Goal: Task Accomplishment & Management: Manage account settings

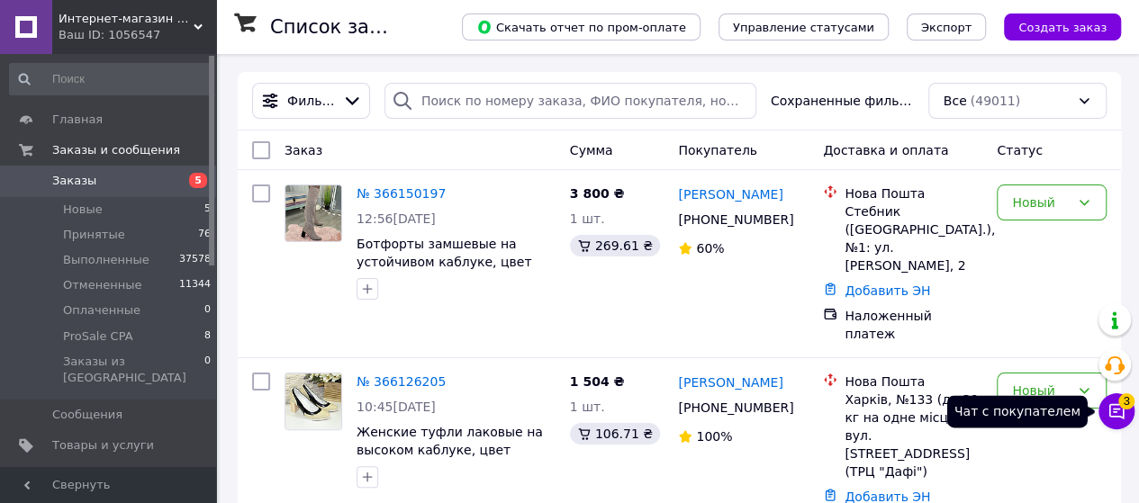
click at [1117, 410] on icon at bounding box center [1116, 411] width 15 height 15
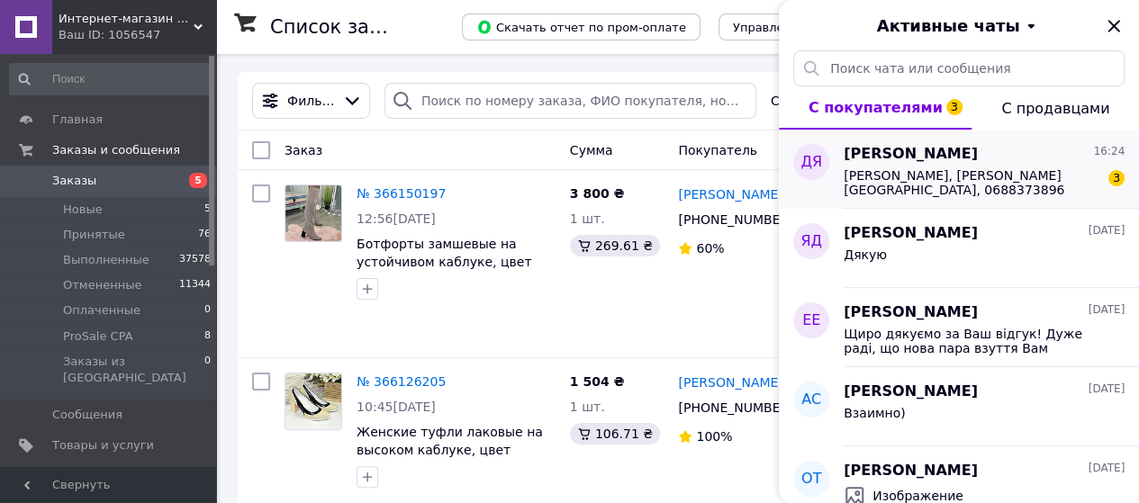
click at [920, 172] on span "[PERSON_NAME], [PERSON_NAME][GEOGRAPHIC_DATA], 0688373896 Відділення НП 36" at bounding box center [972, 182] width 256 height 29
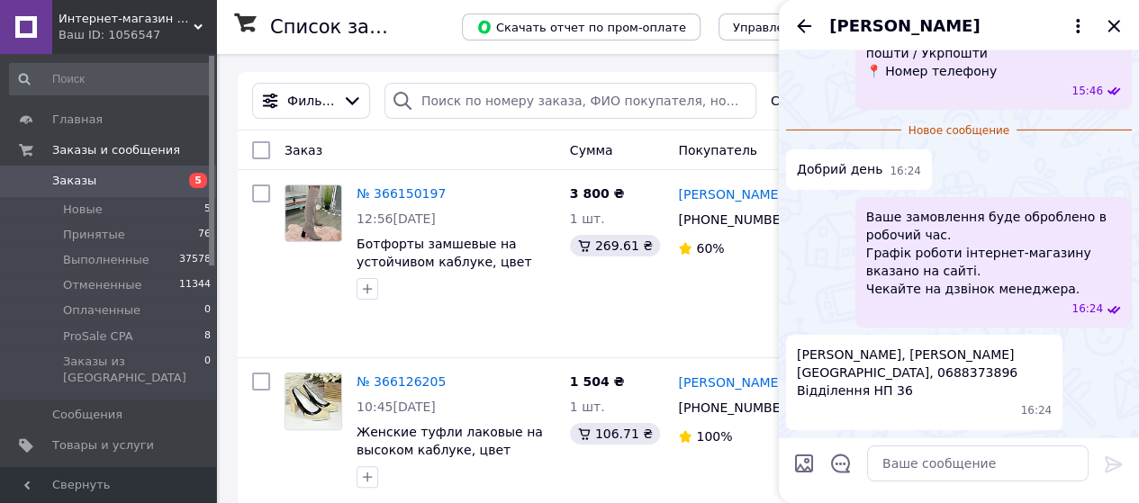
scroll to position [3931, 0]
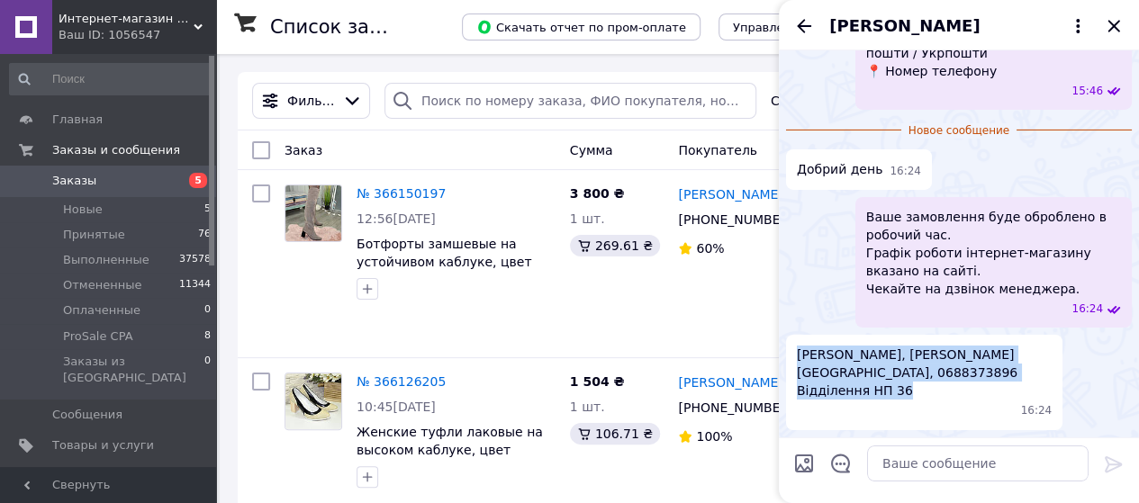
drag, startPoint x: 900, startPoint y: 393, endPoint x: 815, endPoint y: 385, distance: 85.9
click at [800, 378] on span "[PERSON_NAME], [PERSON_NAME][GEOGRAPHIC_DATA], 0688373896 Відділення НП 36" at bounding box center [924, 373] width 255 height 54
copy span "[PERSON_NAME], [PERSON_NAME][GEOGRAPHIC_DATA], 0688373896 Відділення НП 36"
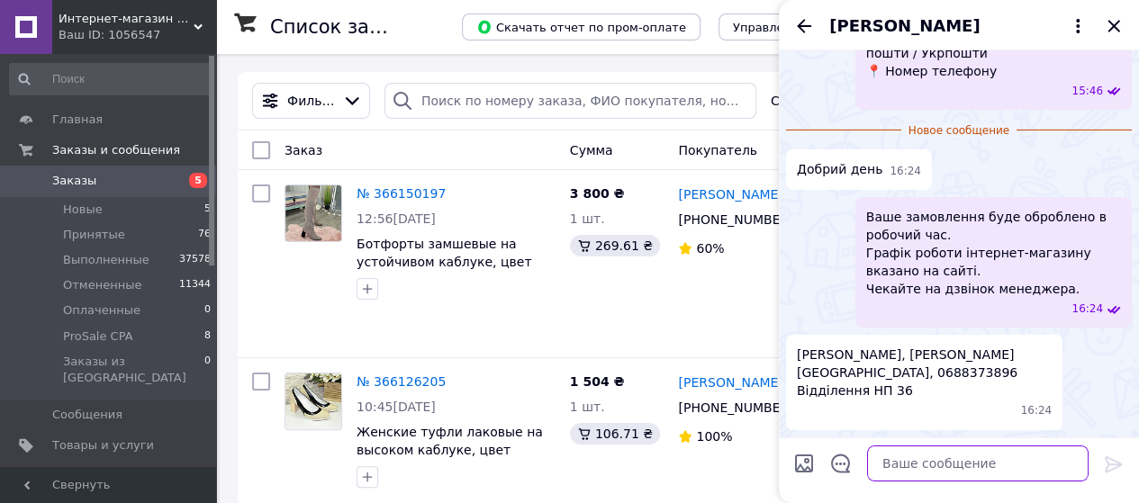
click at [888, 462] on textarea at bounding box center [978, 464] width 222 height 36
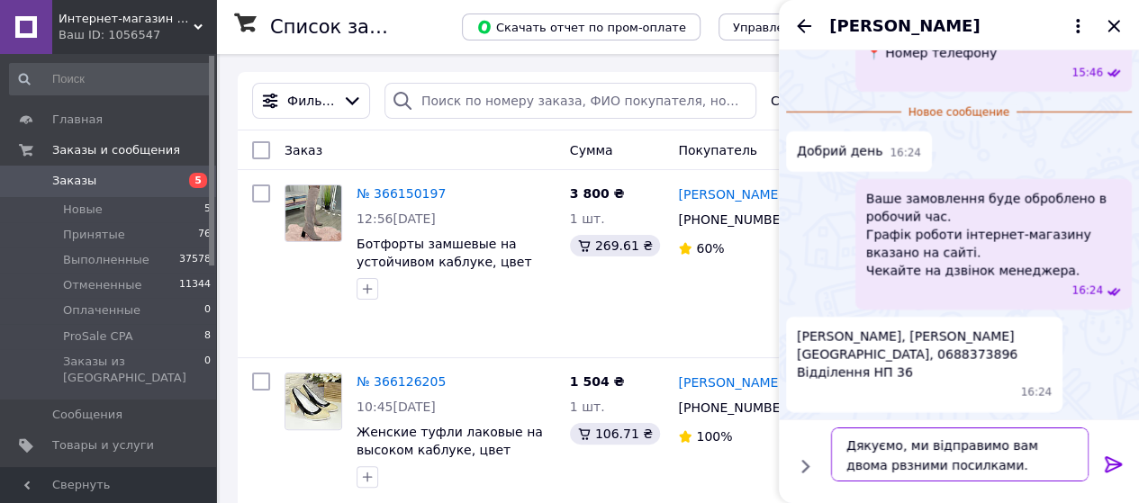
type textarea "Дякуємо, ми відправимо вам двома рвзними посилками."
click at [1107, 462] on icon at bounding box center [1113, 465] width 17 height 16
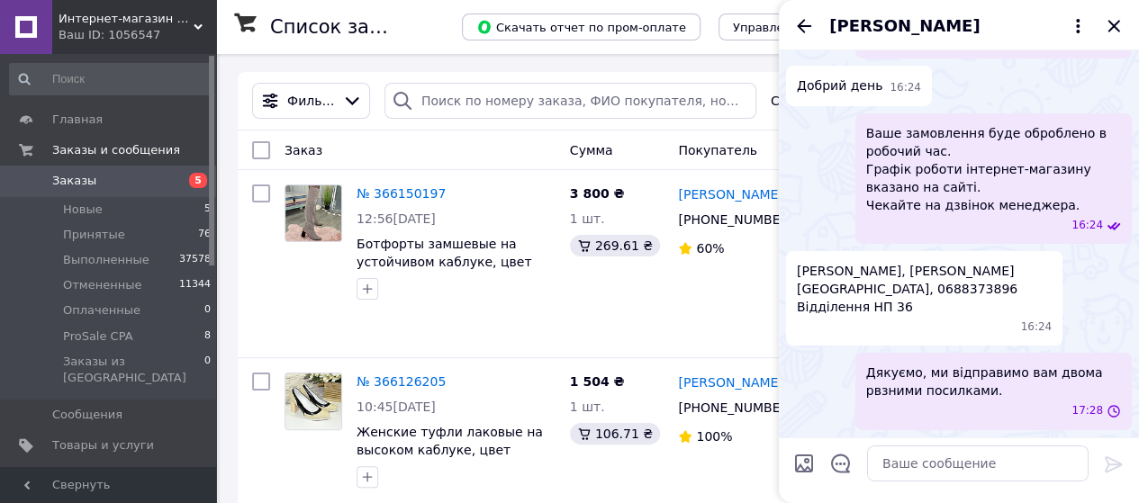
scroll to position [3982, 0]
click at [802, 23] on icon "Назад" at bounding box center [804, 26] width 14 height 14
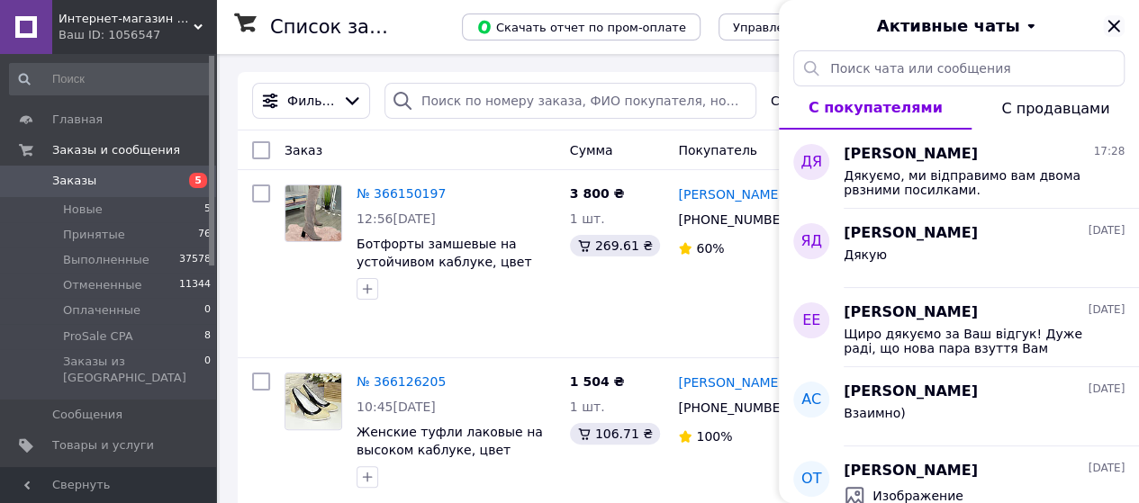
click at [1109, 24] on icon "Закрыть" at bounding box center [1114, 26] width 22 height 22
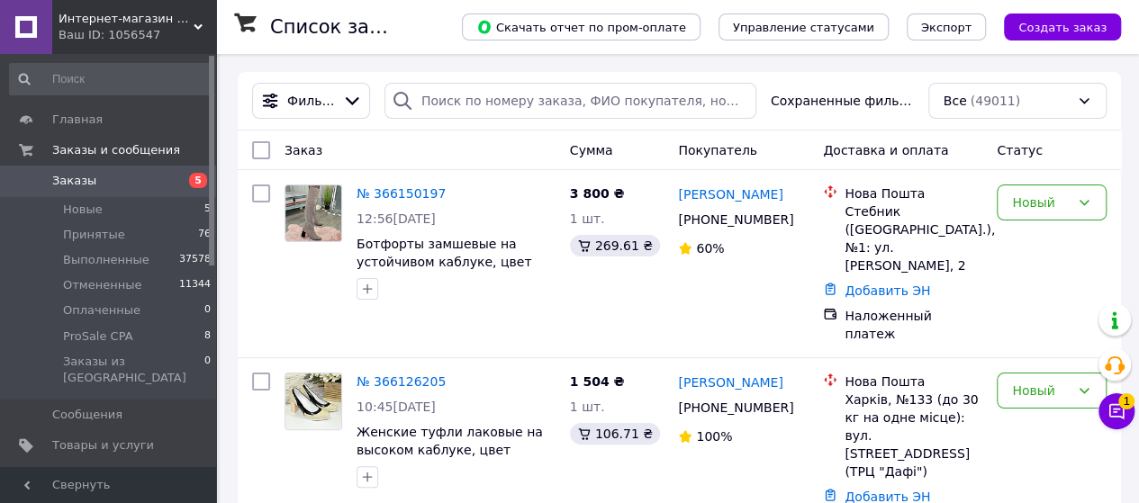
click at [195, 28] on icon at bounding box center [198, 27] width 9 height 9
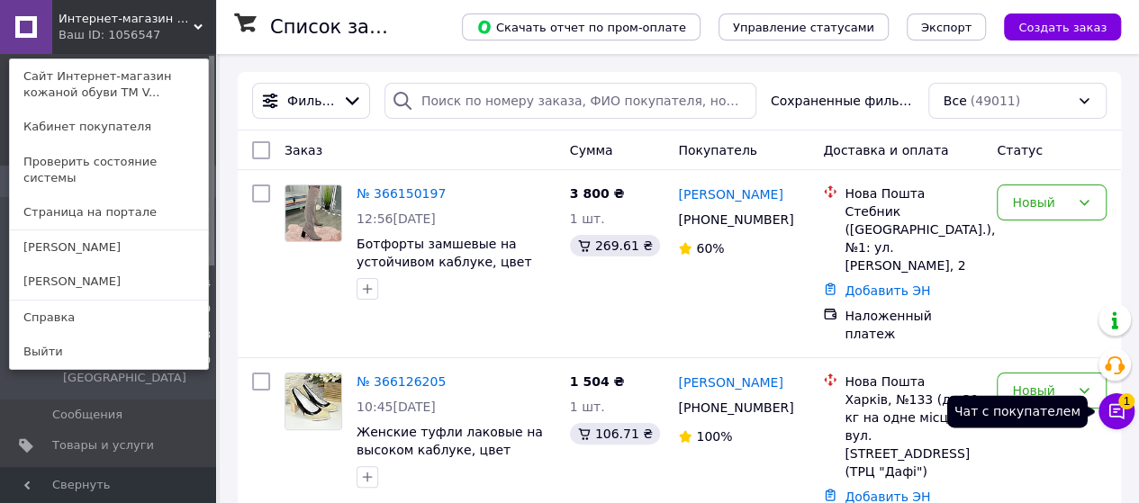
click at [1119, 406] on span "1" at bounding box center [1126, 401] width 16 height 16
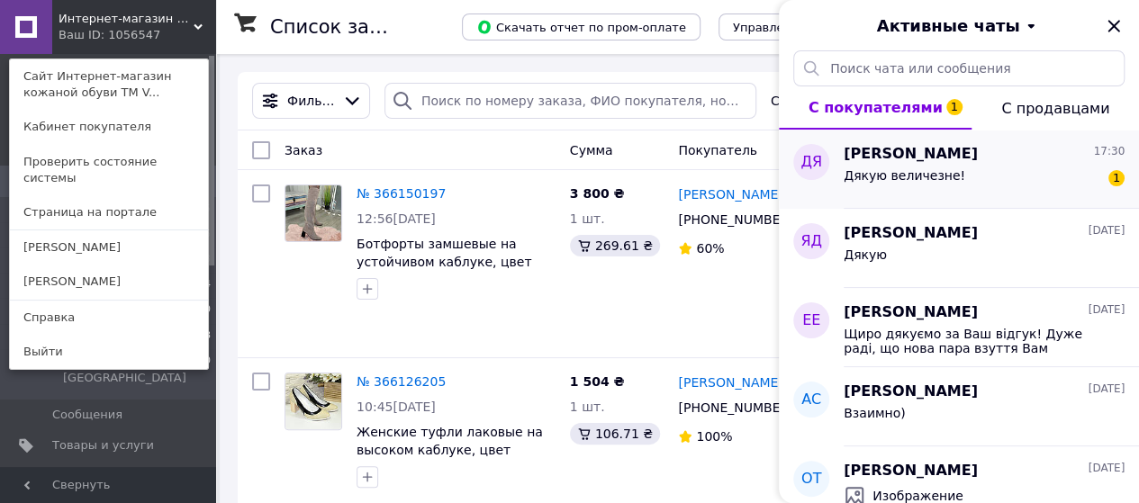
click at [987, 176] on div "Дякую величезне! 1" at bounding box center [984, 179] width 281 height 29
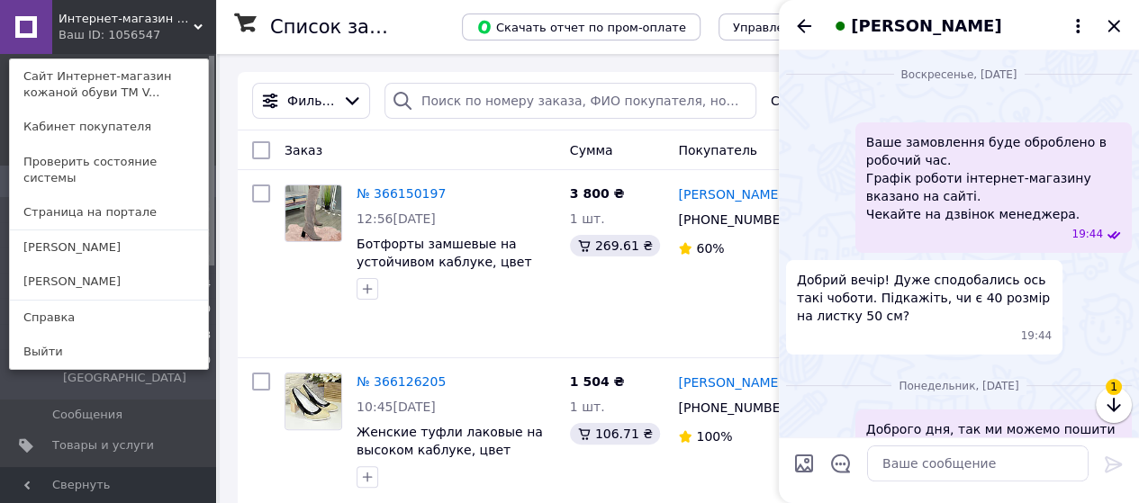
scroll to position [4063, 0]
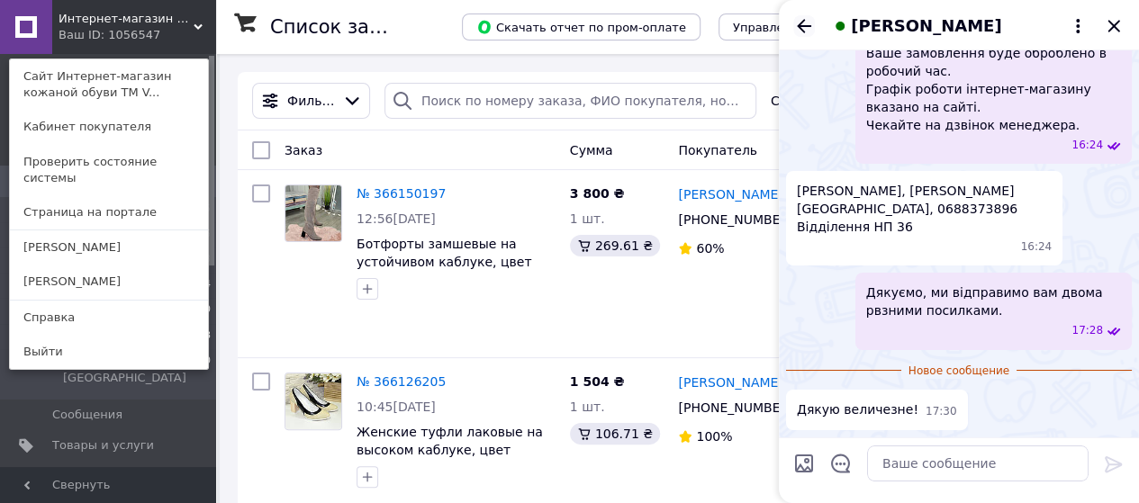
click at [798, 23] on icon "Назад" at bounding box center [804, 26] width 22 height 22
